Goal: Task Accomplishment & Management: Manage account settings

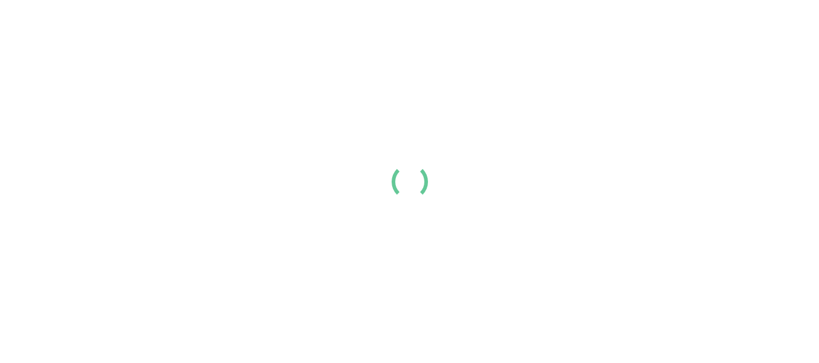
scroll to position [48, 0]
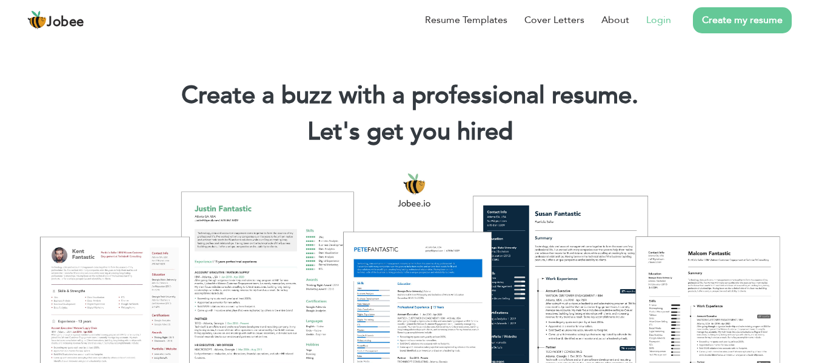
click at [658, 24] on link "Login" at bounding box center [658, 20] width 25 height 15
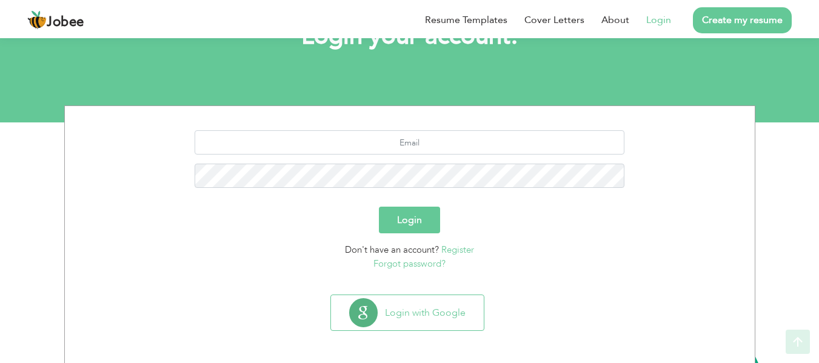
scroll to position [97, 0]
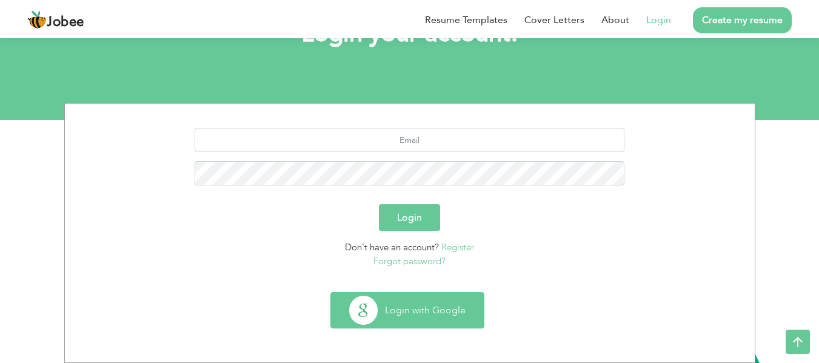
click at [415, 315] on button "Login with Google" at bounding box center [407, 310] width 153 height 35
